Goal: Task Accomplishment & Management: Use online tool/utility

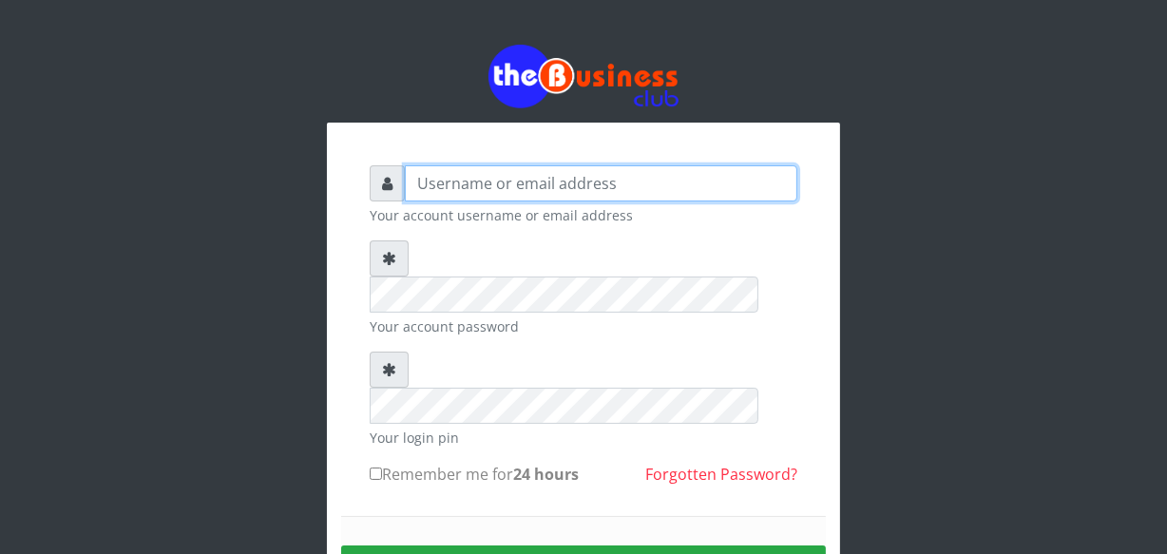
click at [442, 180] on input "text" at bounding box center [601, 183] width 392 height 36
type input "jossy"
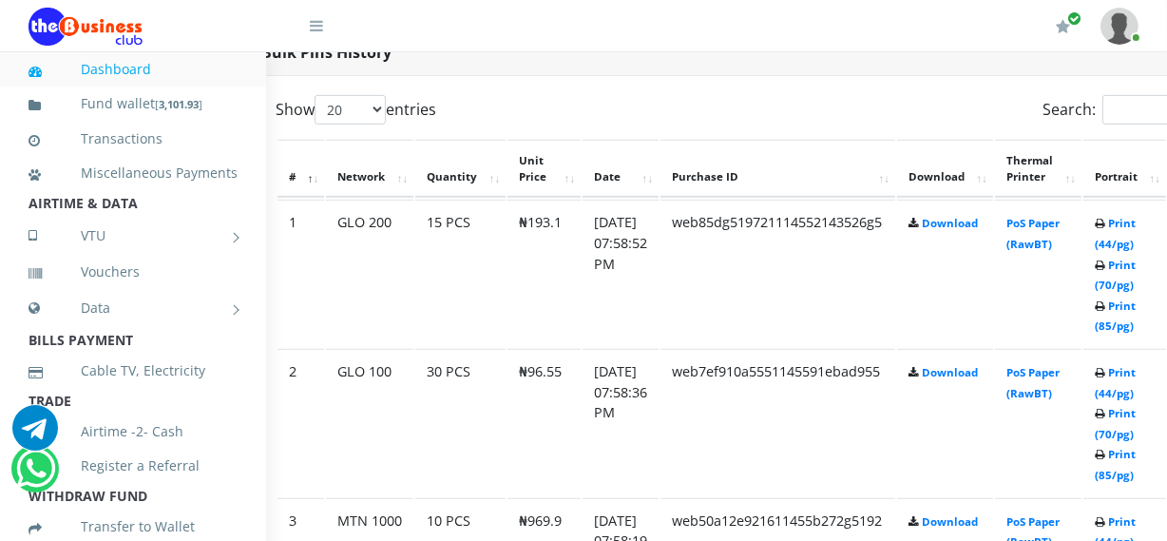
scroll to position [1001, 68]
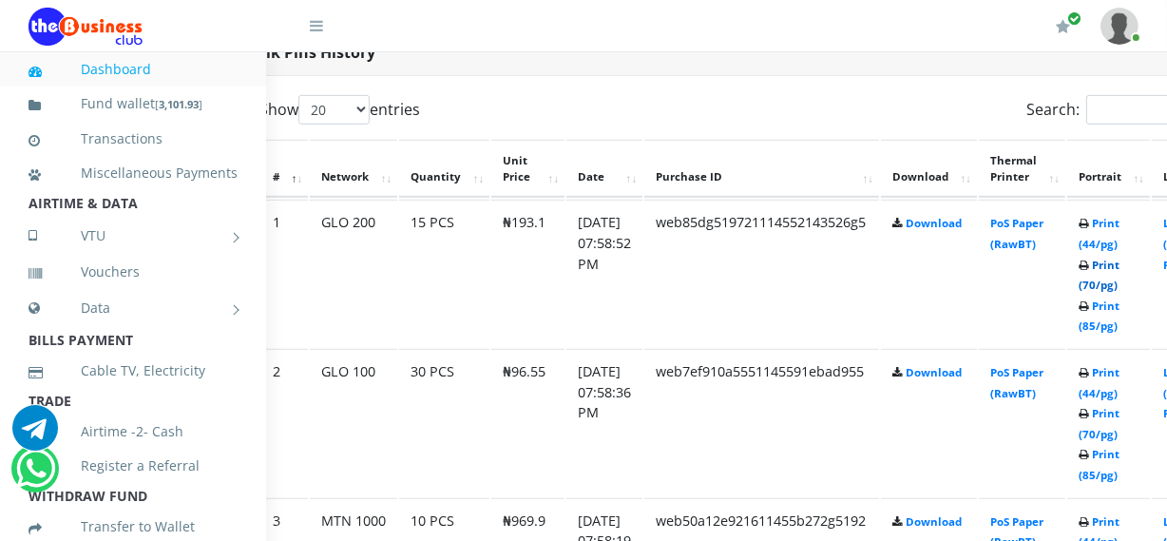
click at [1119, 257] on link "Print (70/pg)" at bounding box center [1098, 274] width 41 height 35
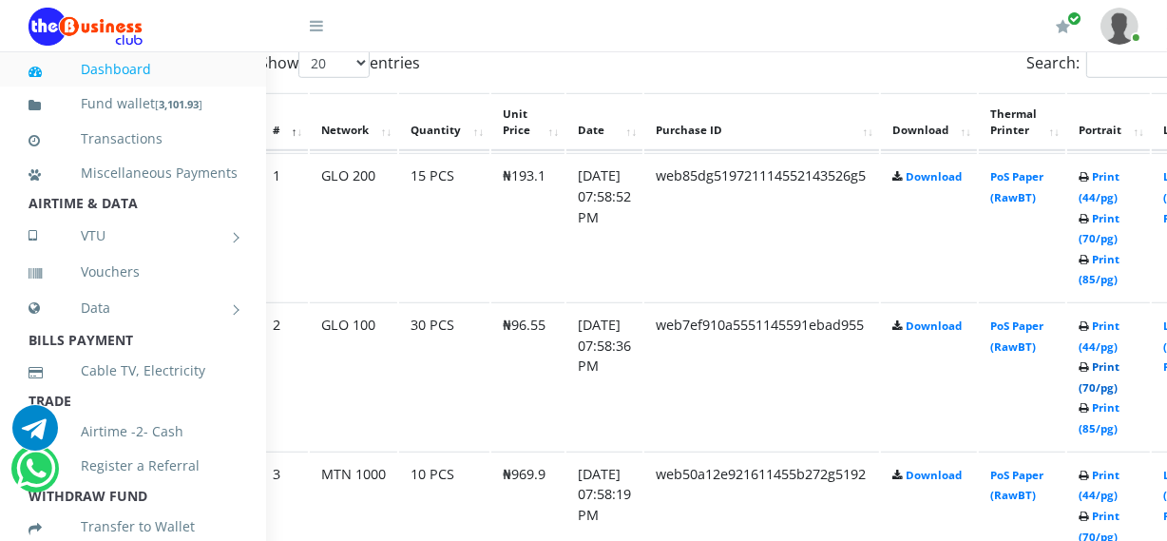
click at [1119, 384] on link "Print (70/pg)" at bounding box center [1098, 376] width 41 height 35
click at [1119, 496] on link "Print (44/pg)" at bounding box center [1098, 484] width 41 height 35
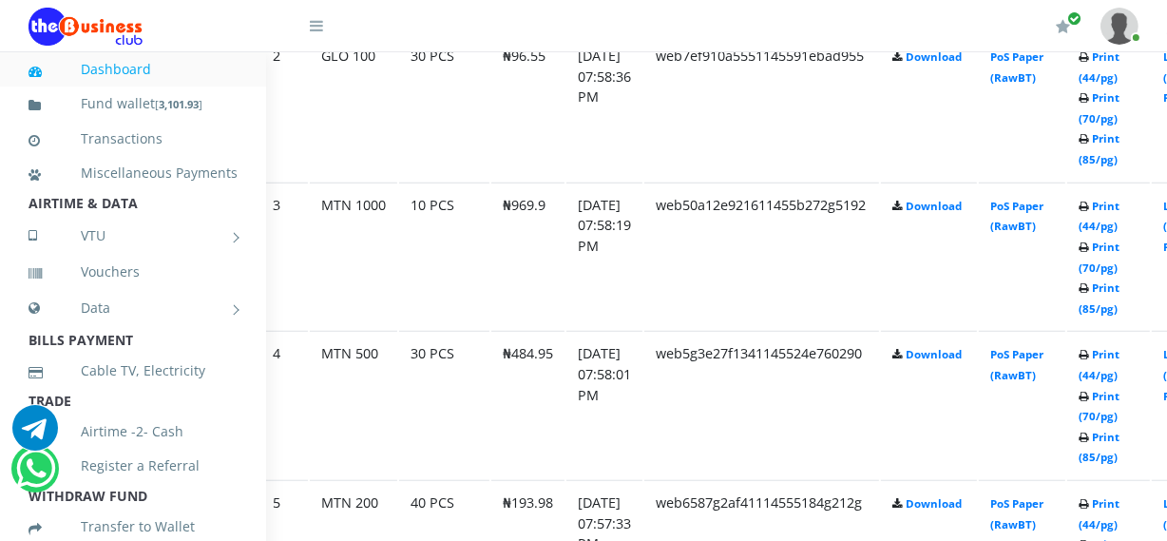
scroll to position [1333, 68]
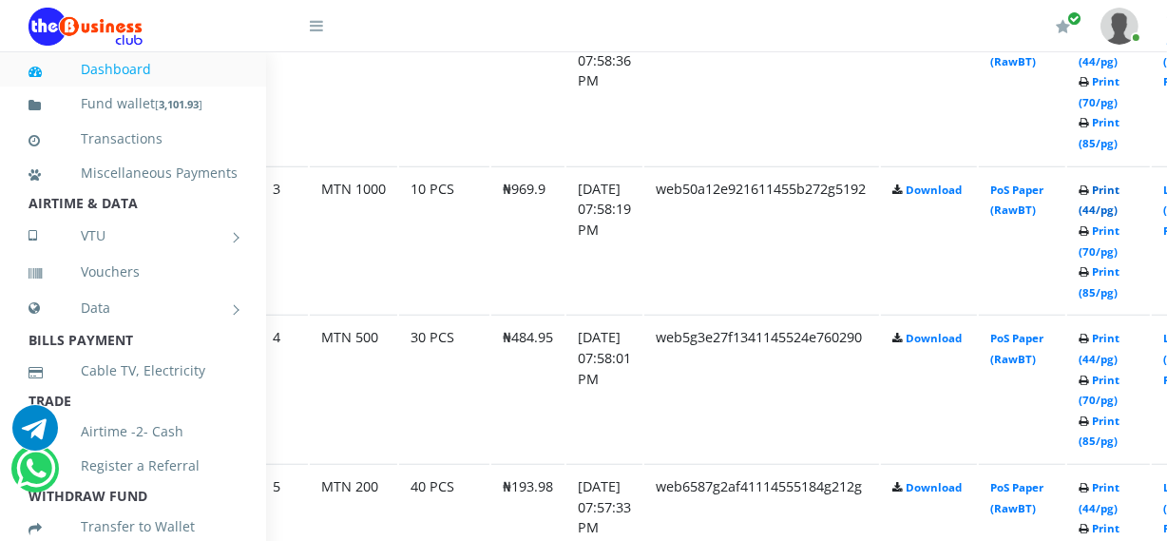
click at [1115, 208] on link "Print (44/pg)" at bounding box center [1098, 199] width 41 height 35
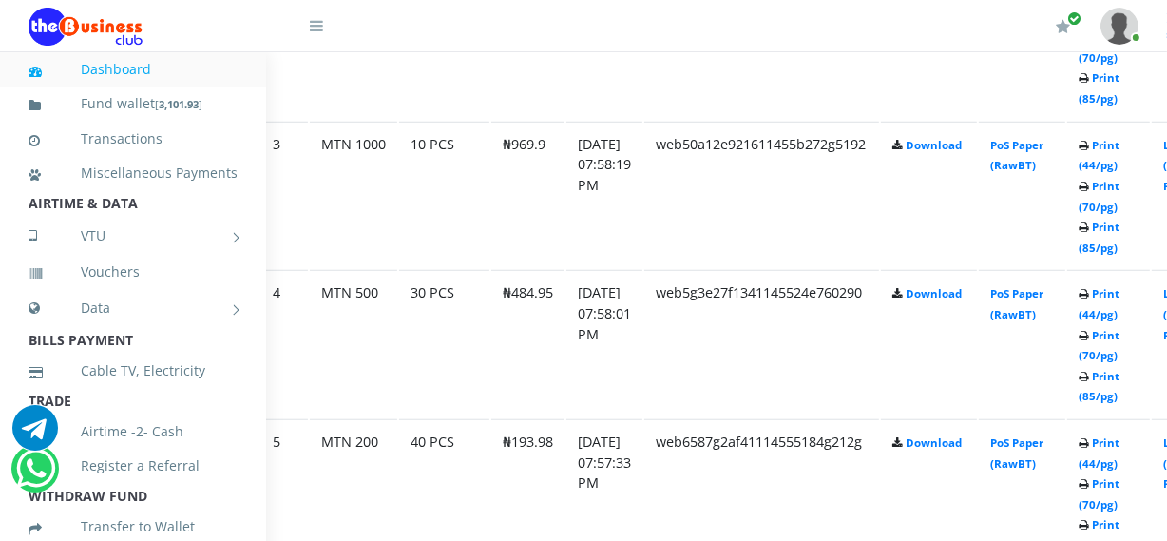
scroll to position [1333, 68]
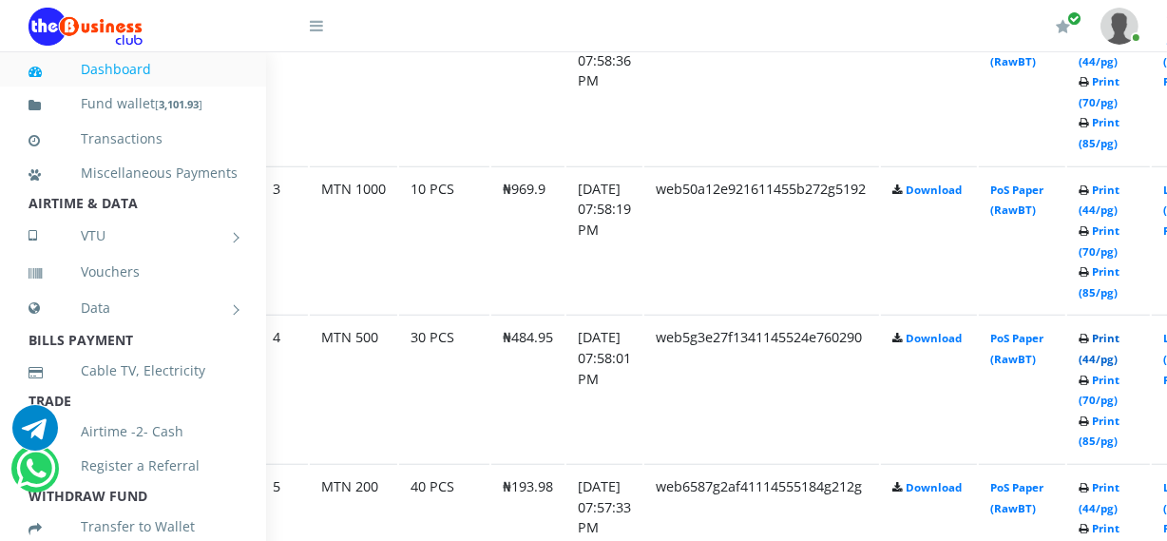
click at [1119, 356] on link "Print (44/pg)" at bounding box center [1098, 348] width 41 height 35
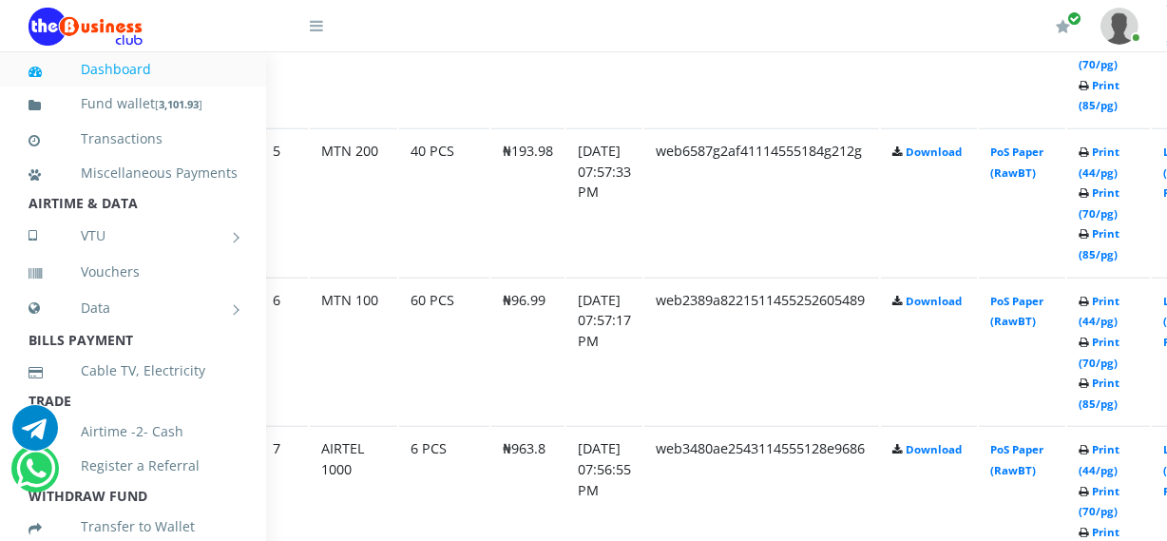
scroll to position [1679, 68]
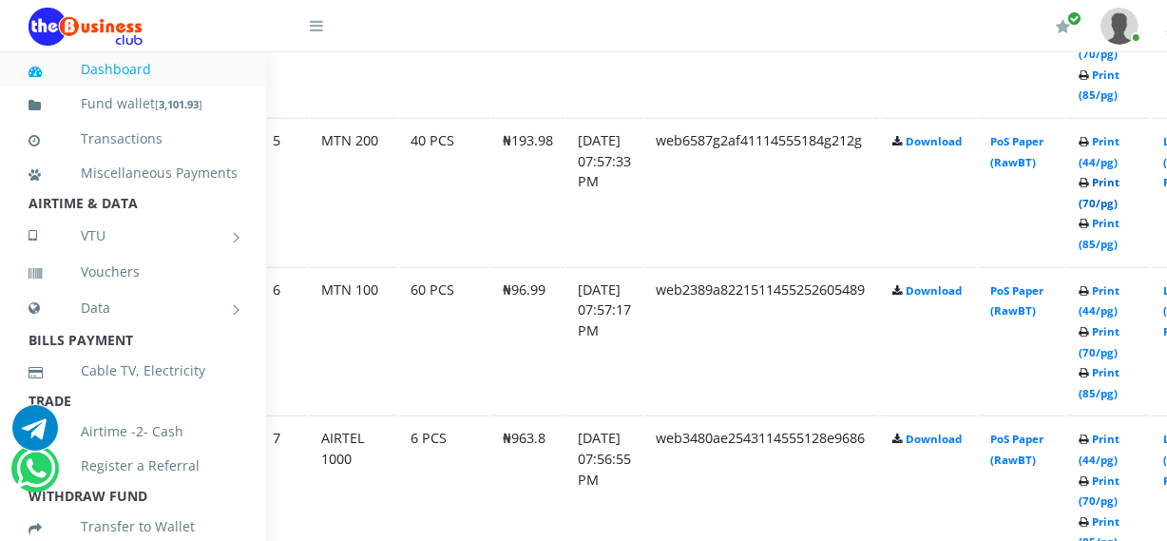
click at [1119, 199] on link "Print (70/pg)" at bounding box center [1098, 192] width 41 height 35
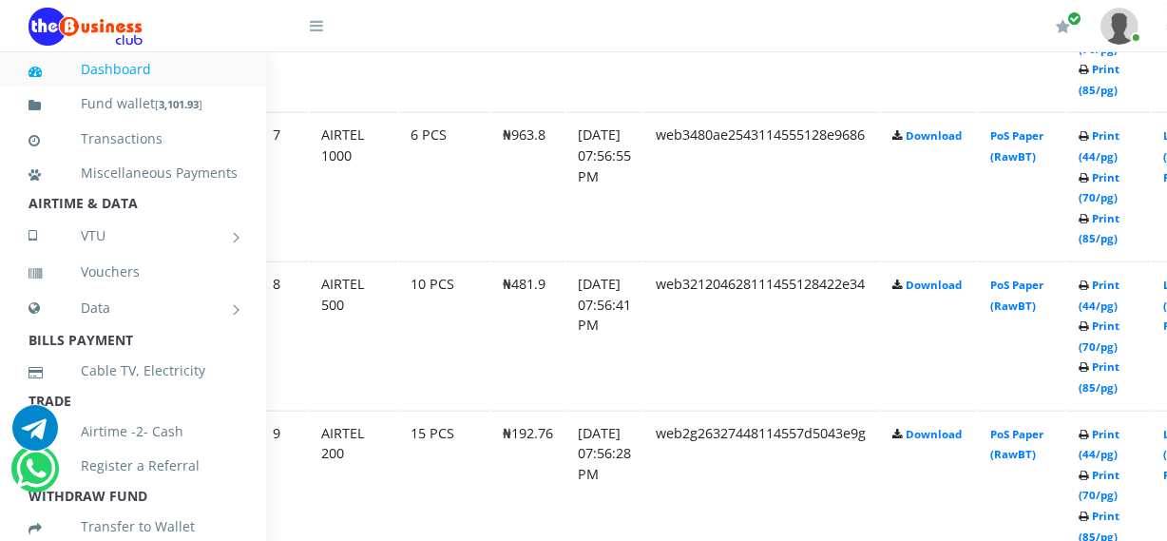
scroll to position [1998, 68]
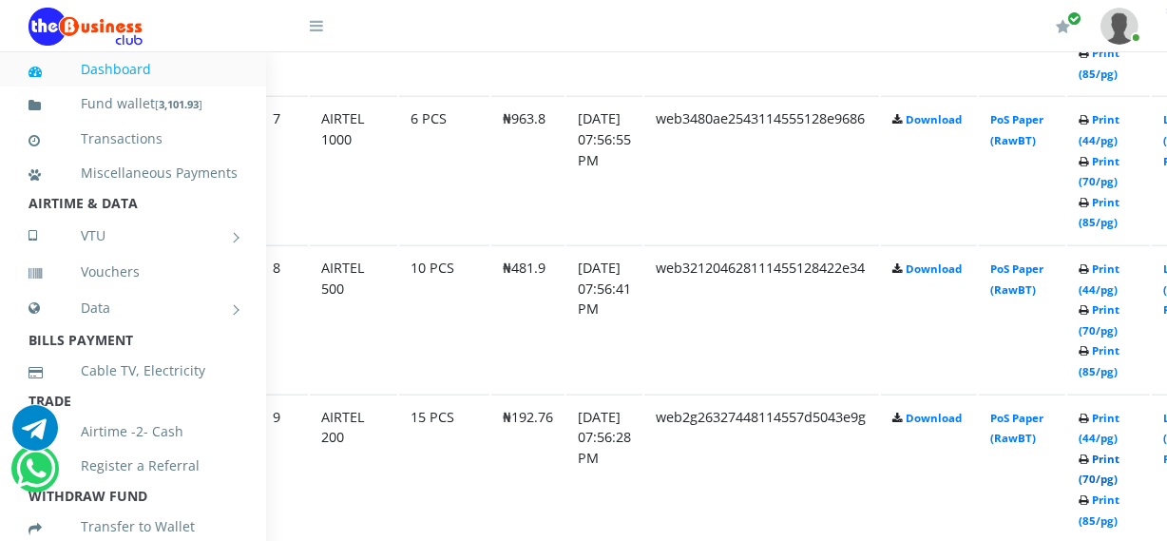
click at [1119, 480] on link "Print (70/pg)" at bounding box center [1098, 468] width 41 height 35
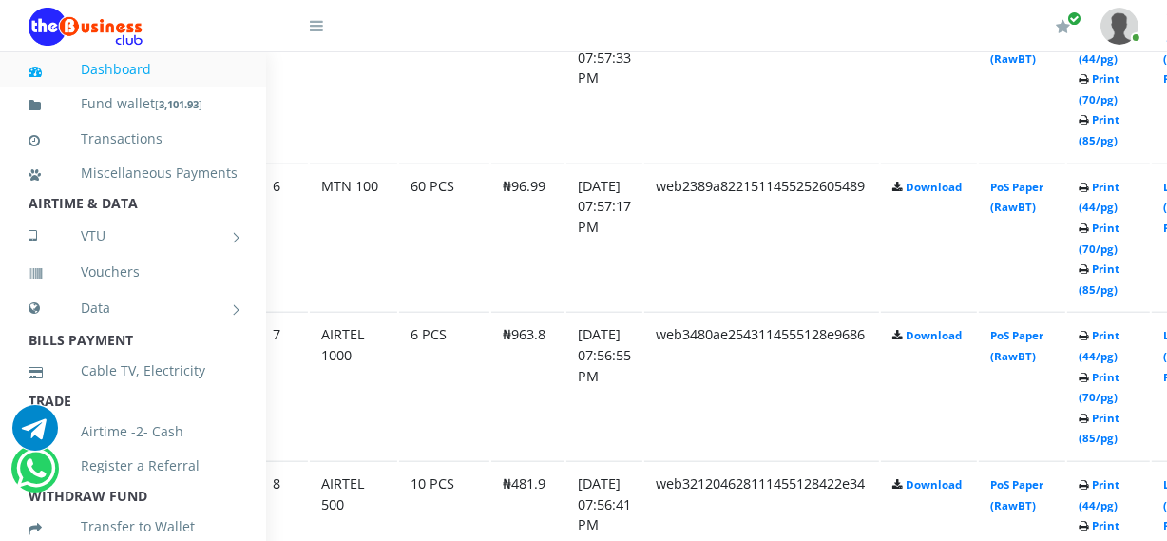
scroll to position [1800, 68]
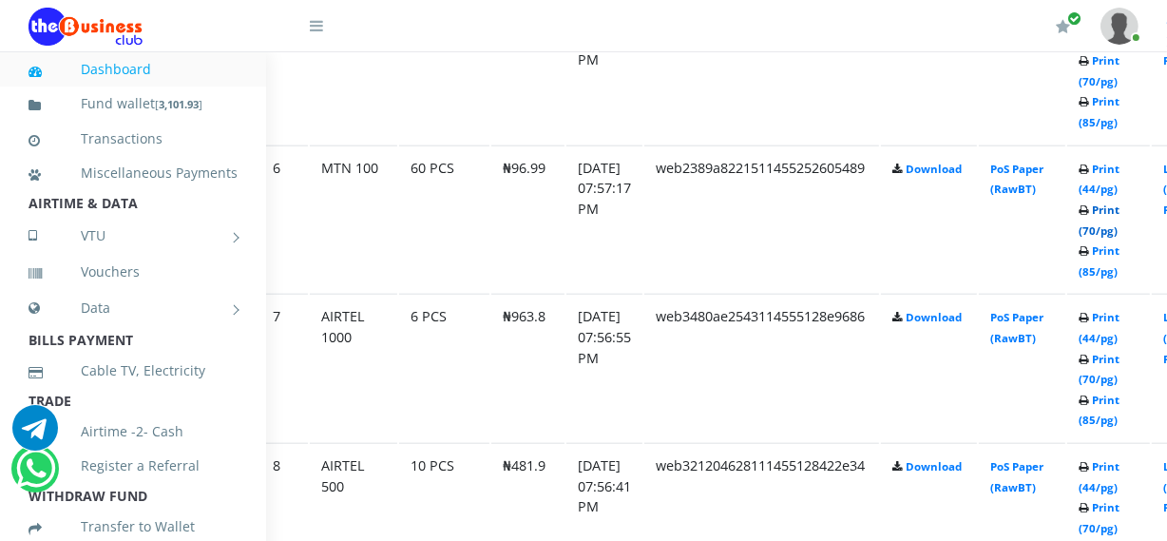
click at [1116, 227] on link "Print (70/pg)" at bounding box center [1098, 219] width 41 height 35
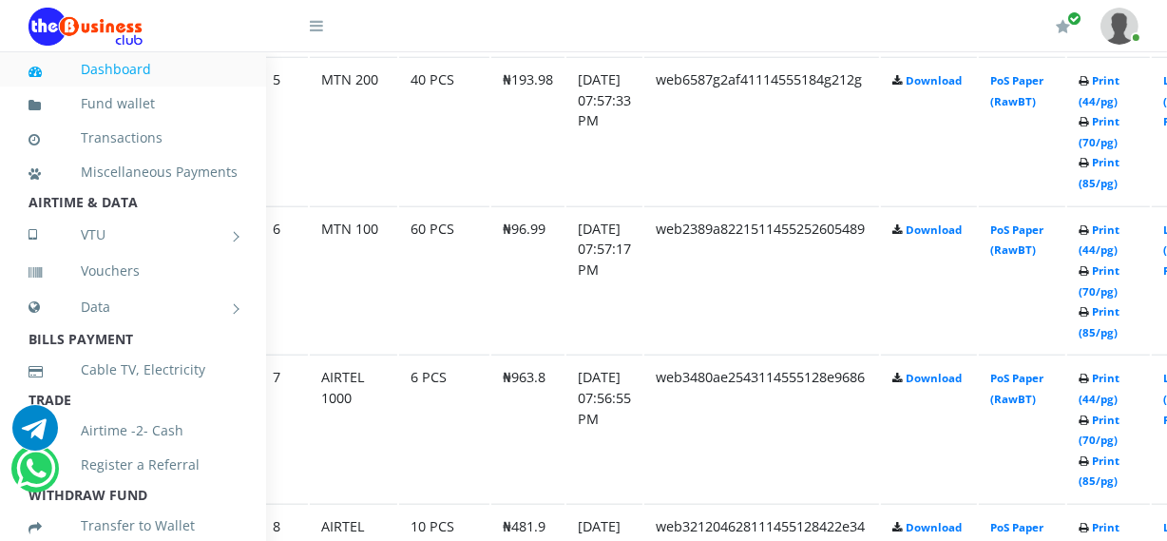
scroll to position [1800, 68]
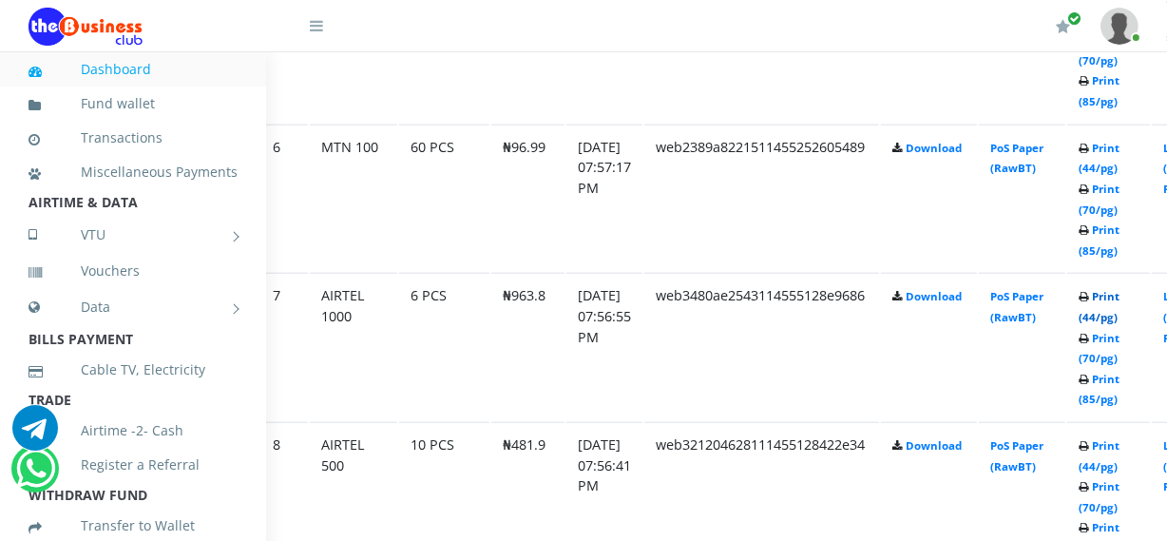
click at [1119, 313] on link "Print (44/pg)" at bounding box center [1098, 306] width 41 height 35
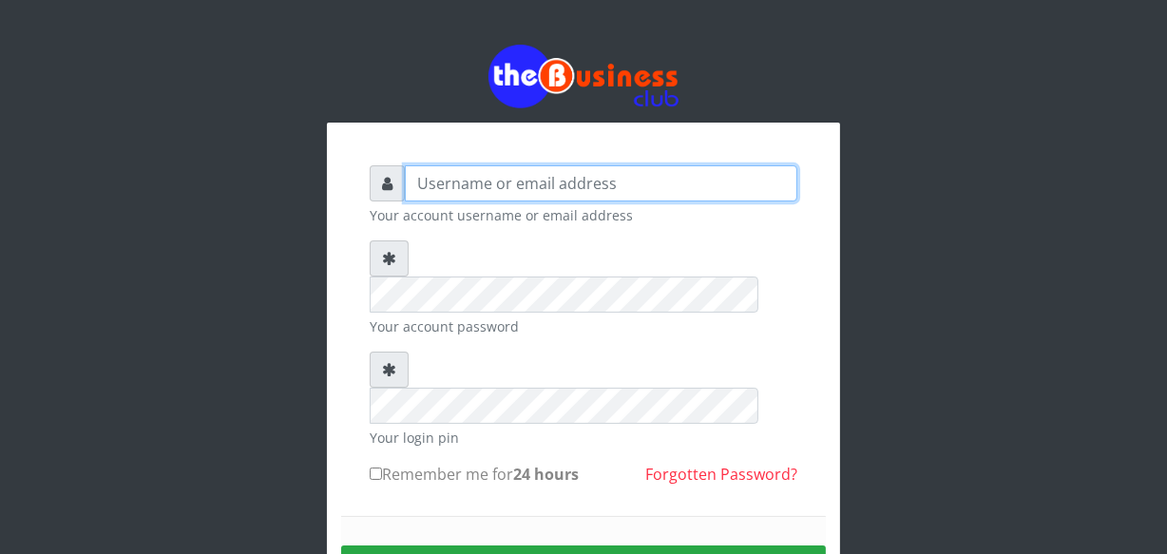
click at [515, 178] on input "text" at bounding box center [601, 183] width 392 height 36
type input "jossy"
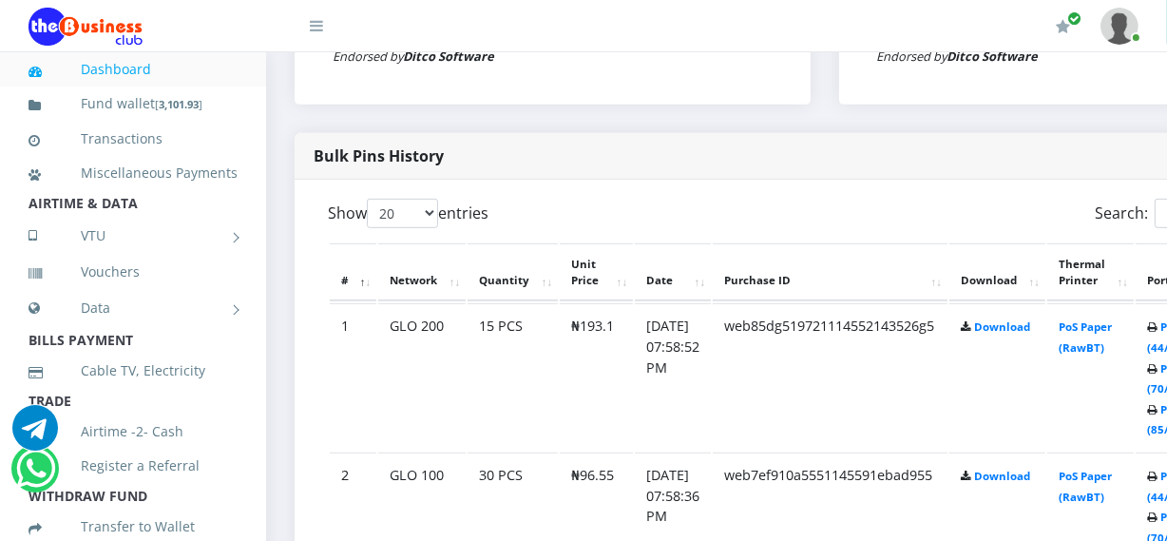
scroll to position [932, 0]
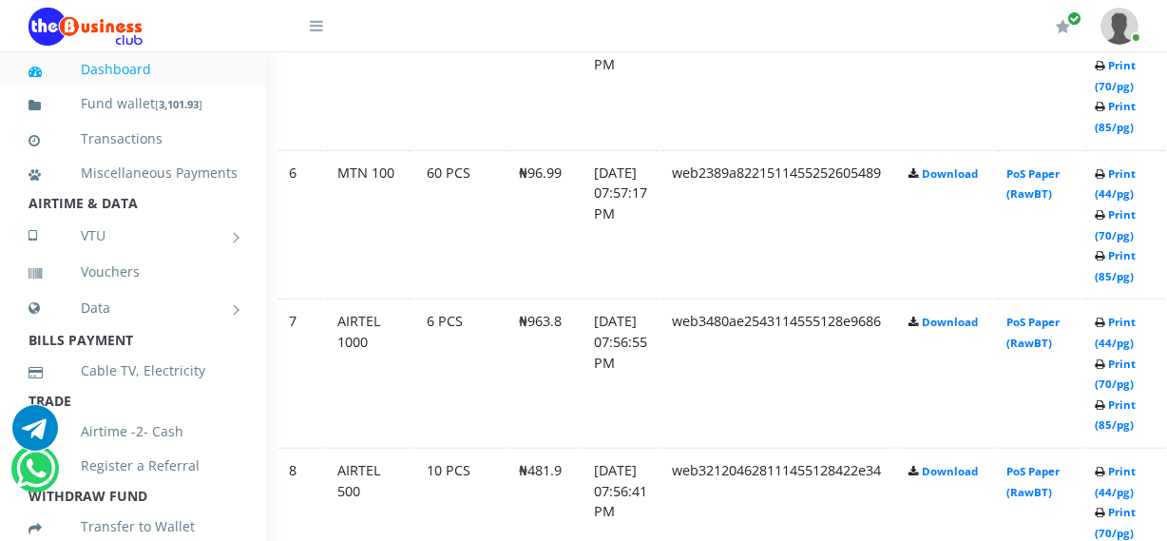
scroll to position [1795, 68]
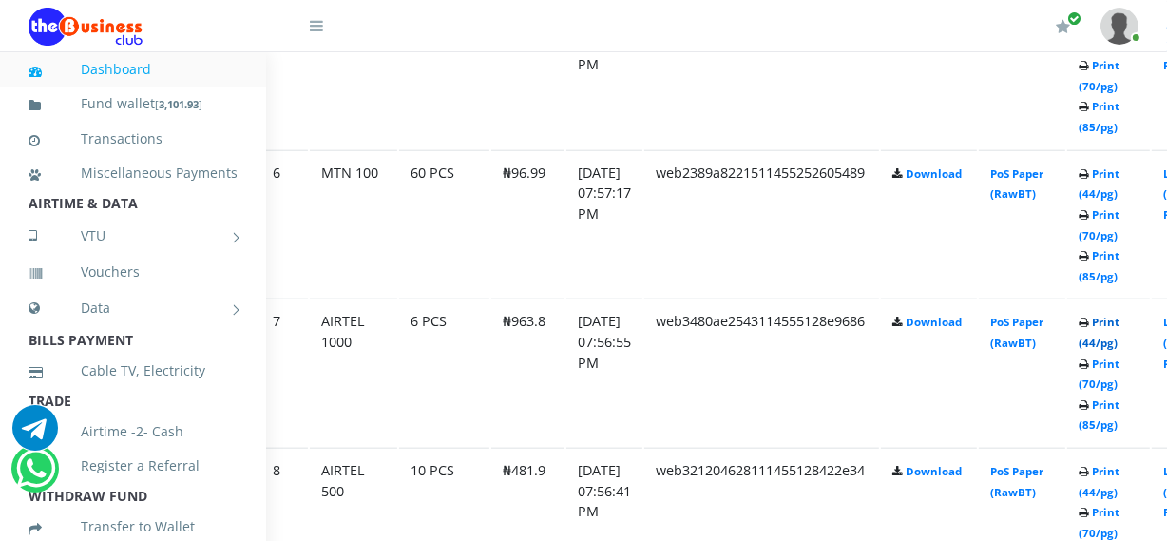
click at [1119, 339] on link "Print (44/pg)" at bounding box center [1098, 331] width 41 height 35
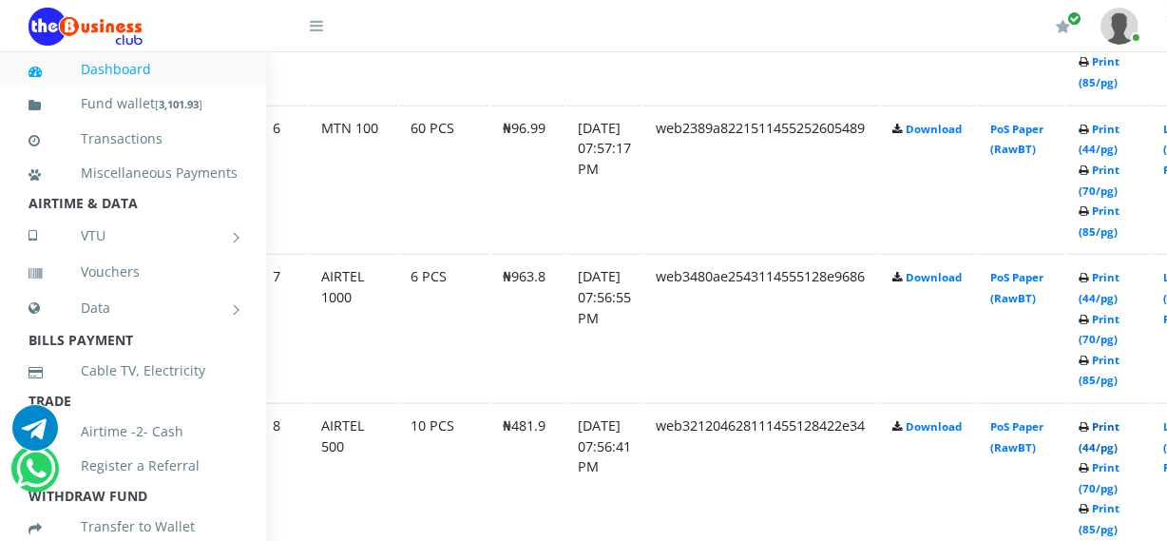
scroll to position [1795, 68]
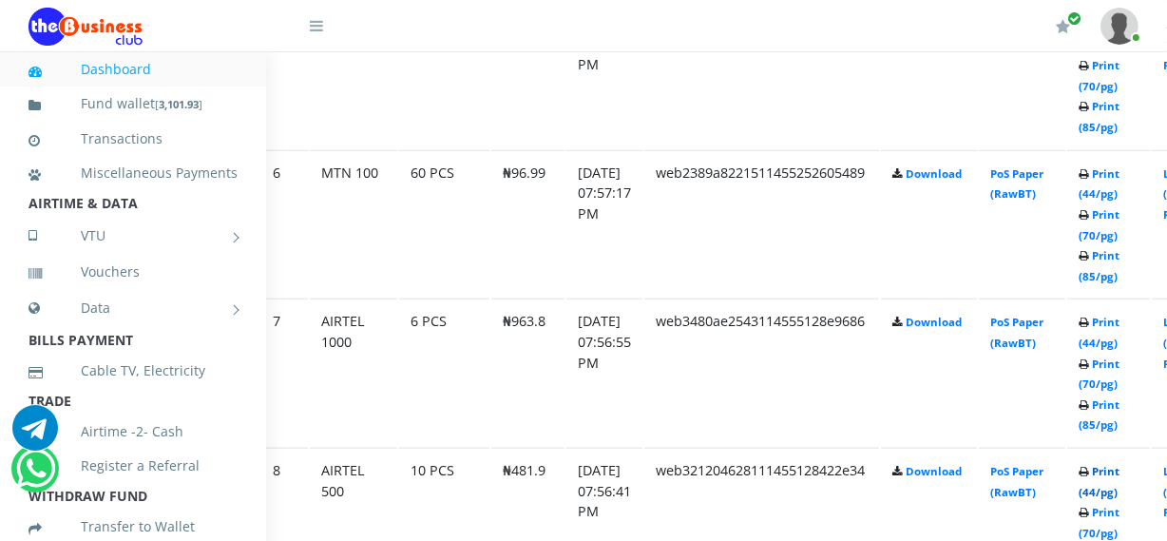
click at [1119, 491] on link "Print (44/pg)" at bounding box center [1098, 481] width 41 height 35
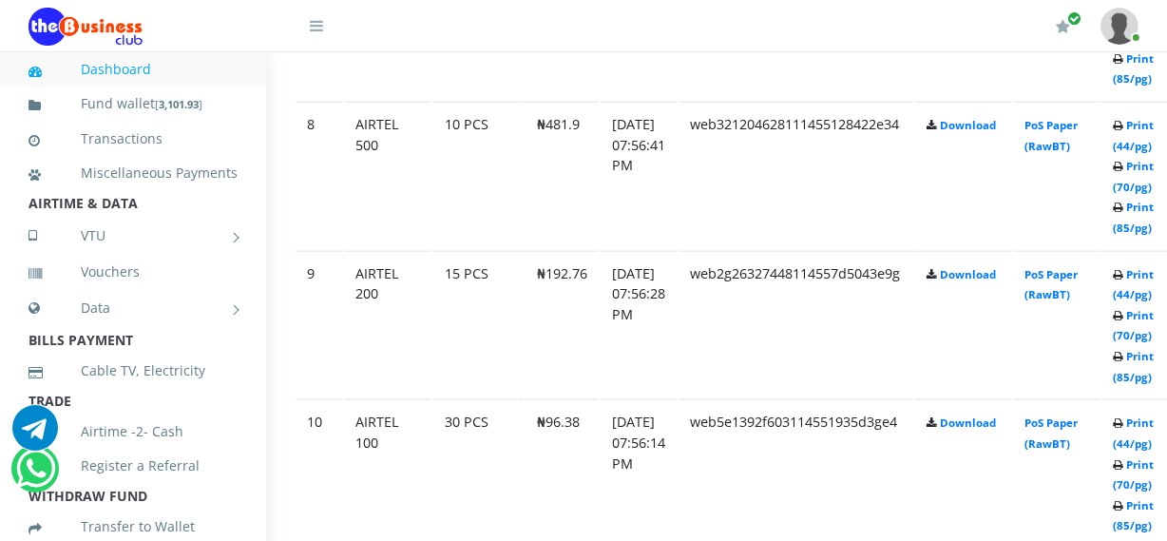
scroll to position [2141, 68]
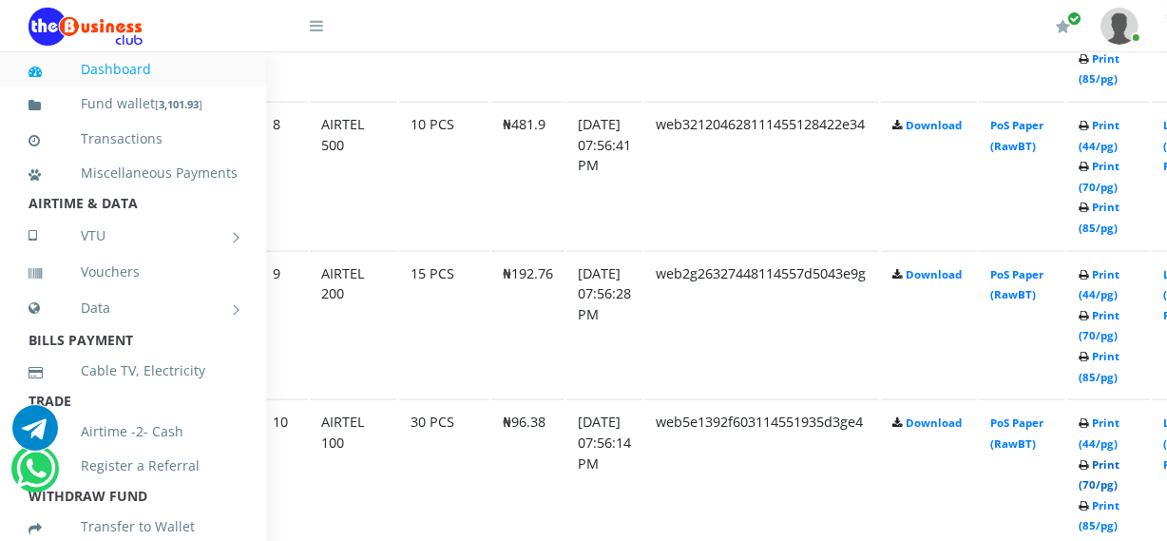
click at [1119, 482] on link "Print (70/pg)" at bounding box center [1098, 474] width 41 height 35
